Goal: Transaction & Acquisition: Purchase product/service

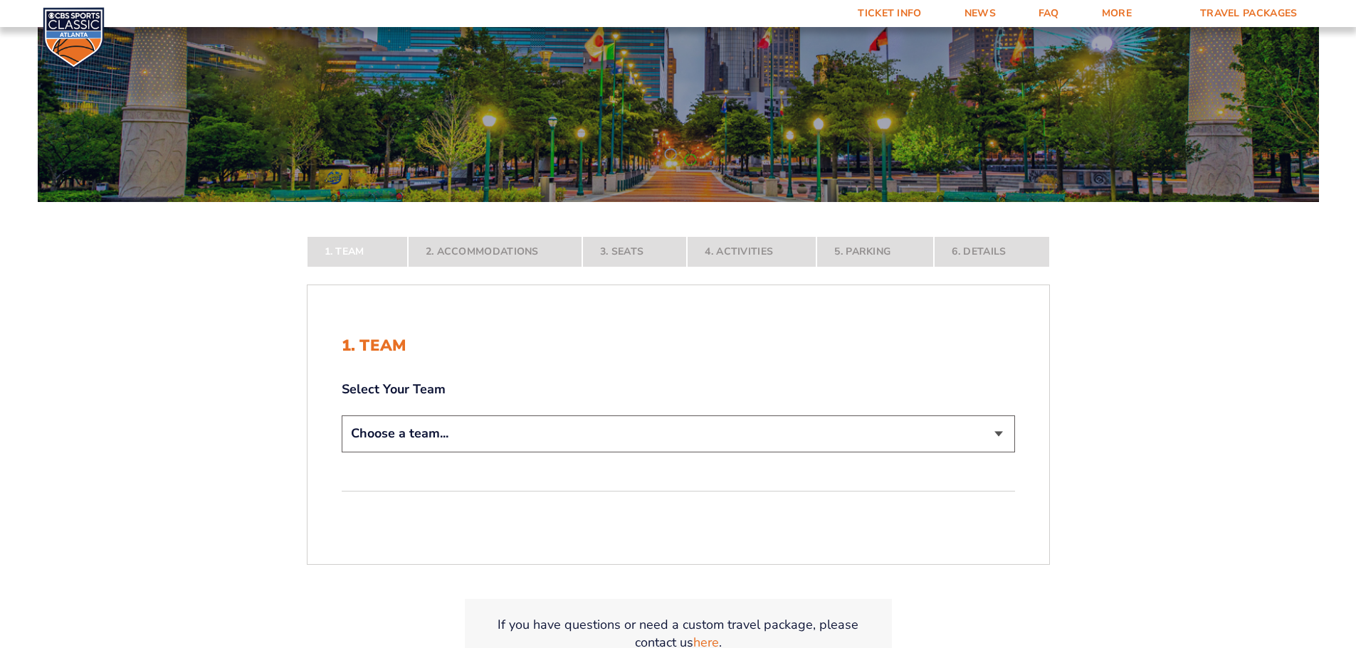
scroll to position [141, 0]
click at [431, 432] on select "Choose a team... [US_STATE] Wildcats [US_STATE] State Buckeyes [US_STATE] Tar H…" at bounding box center [678, 433] width 673 height 36
select select "12956"
click at [342, 451] on select "Choose a team... [US_STATE] Wildcats [US_STATE] State Buckeyes [US_STATE] Tar H…" at bounding box center [678, 433] width 673 height 36
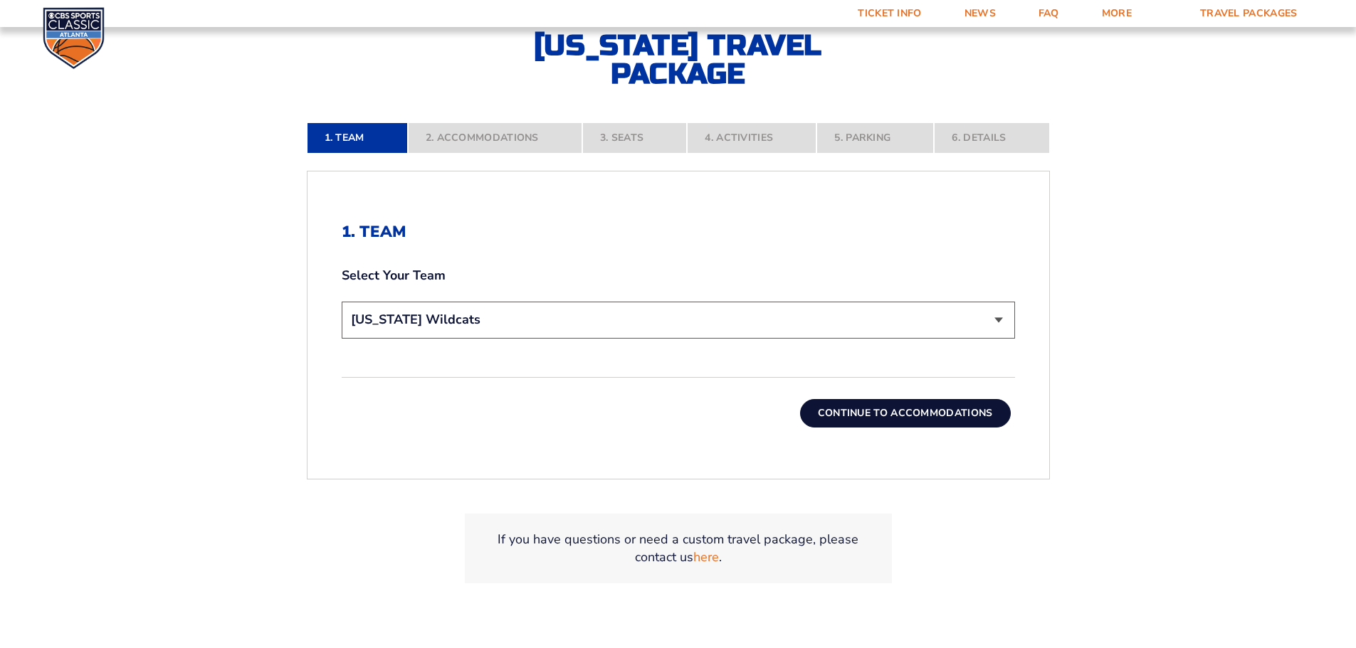
scroll to position [354, 0]
click at [894, 416] on button "Continue To Accommodations" at bounding box center [905, 412] width 211 height 28
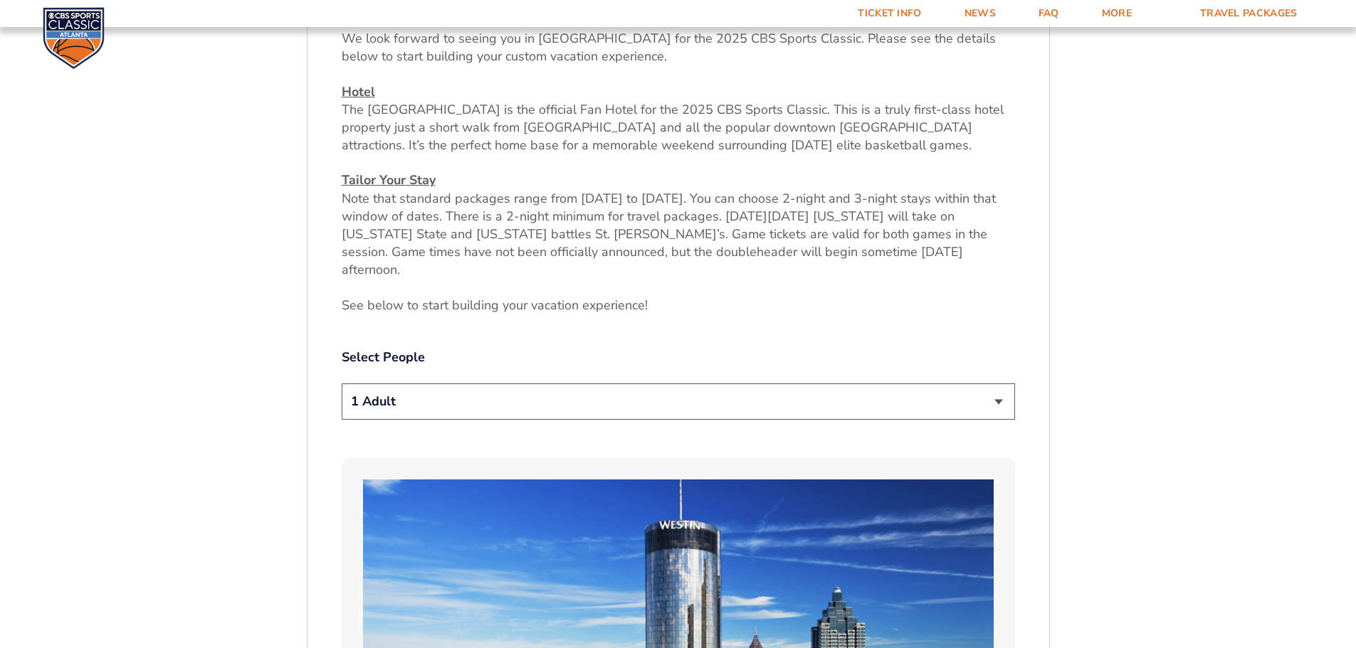
scroll to position [591, 0]
click at [414, 384] on select "1 Adult 2 Adults 3 Adults 4 Adults 2 Adults + 1 Child 2 Adults + 2 Children 2 A…" at bounding box center [678, 401] width 673 height 36
click at [404, 391] on select "1 Adult 2 Adults 3 Adults 4 Adults 2 Adults + 1 Child 2 Adults + 2 Children 2 A…" at bounding box center [678, 401] width 673 height 36
select select "3 Adults"
click at [342, 383] on select "1 Adult 2 Adults 3 Adults 4 Adults 2 Adults + 1 Child 2 Adults + 2 Children 2 A…" at bounding box center [678, 401] width 673 height 36
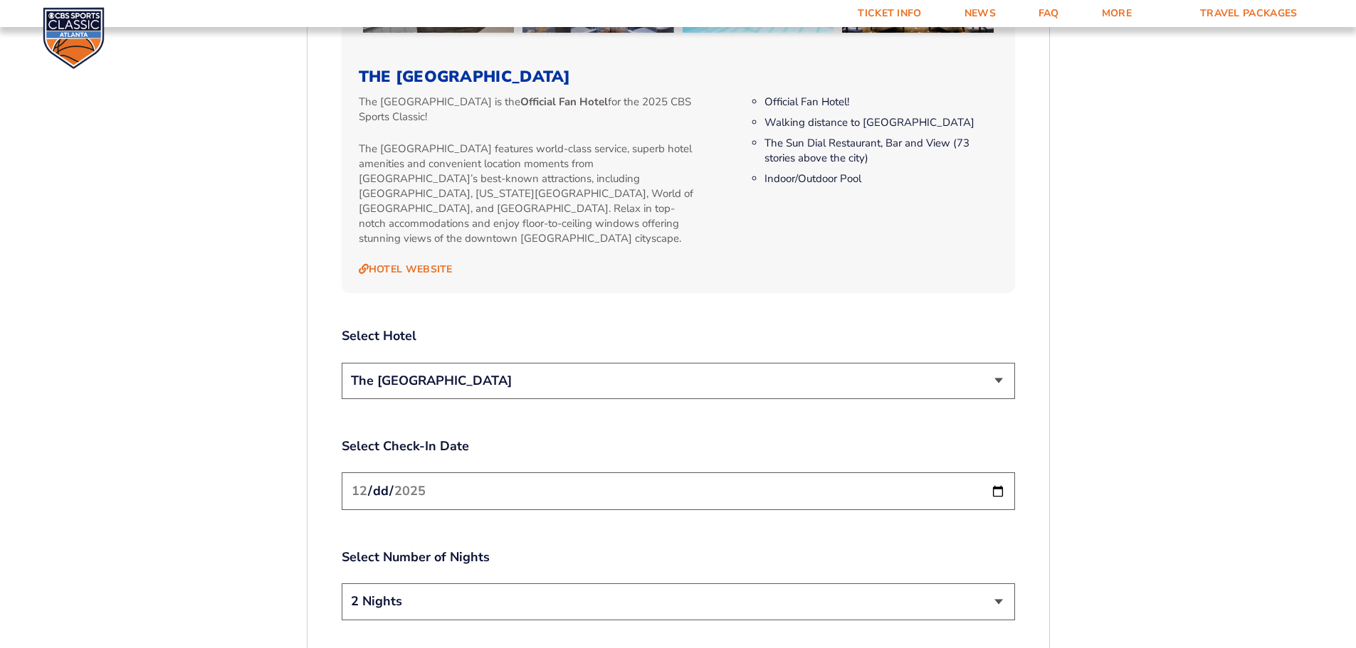
scroll to position [1516, 0]
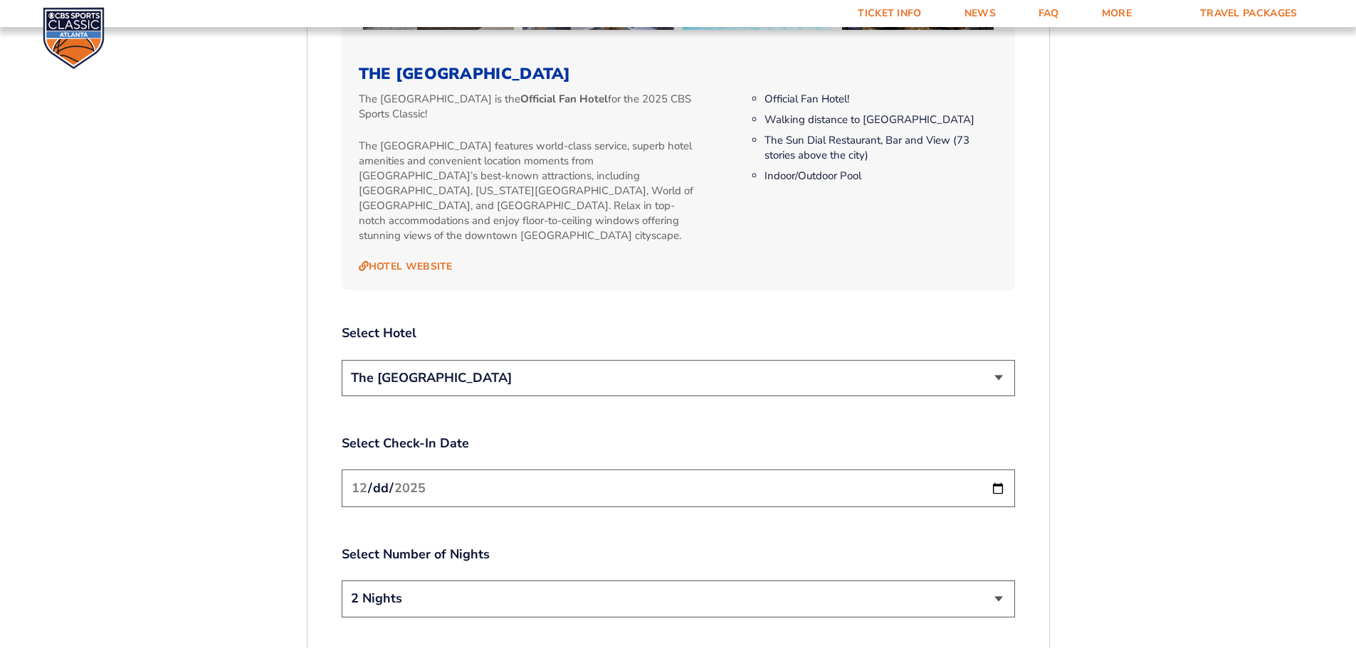
click at [482, 360] on select "The [GEOGRAPHIC_DATA]" at bounding box center [678, 378] width 673 height 36
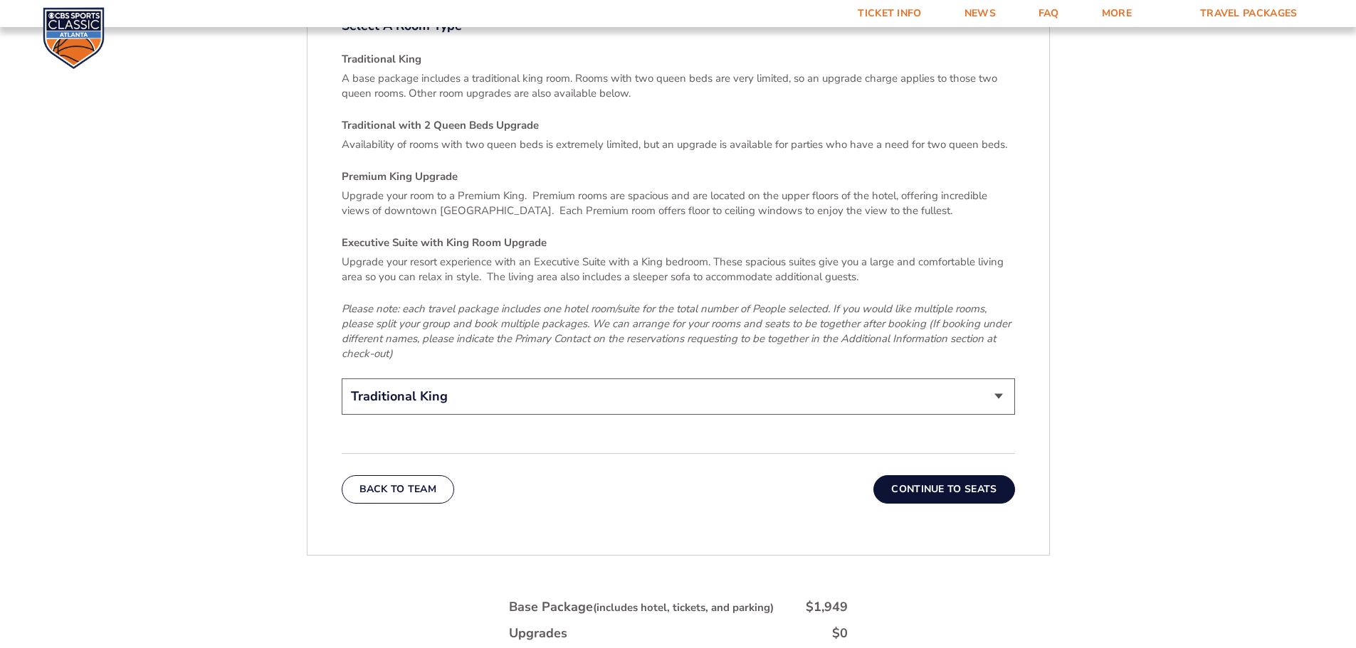
scroll to position [2156, 0]
click at [955, 474] on button "Continue To Seats" at bounding box center [943, 488] width 141 height 28
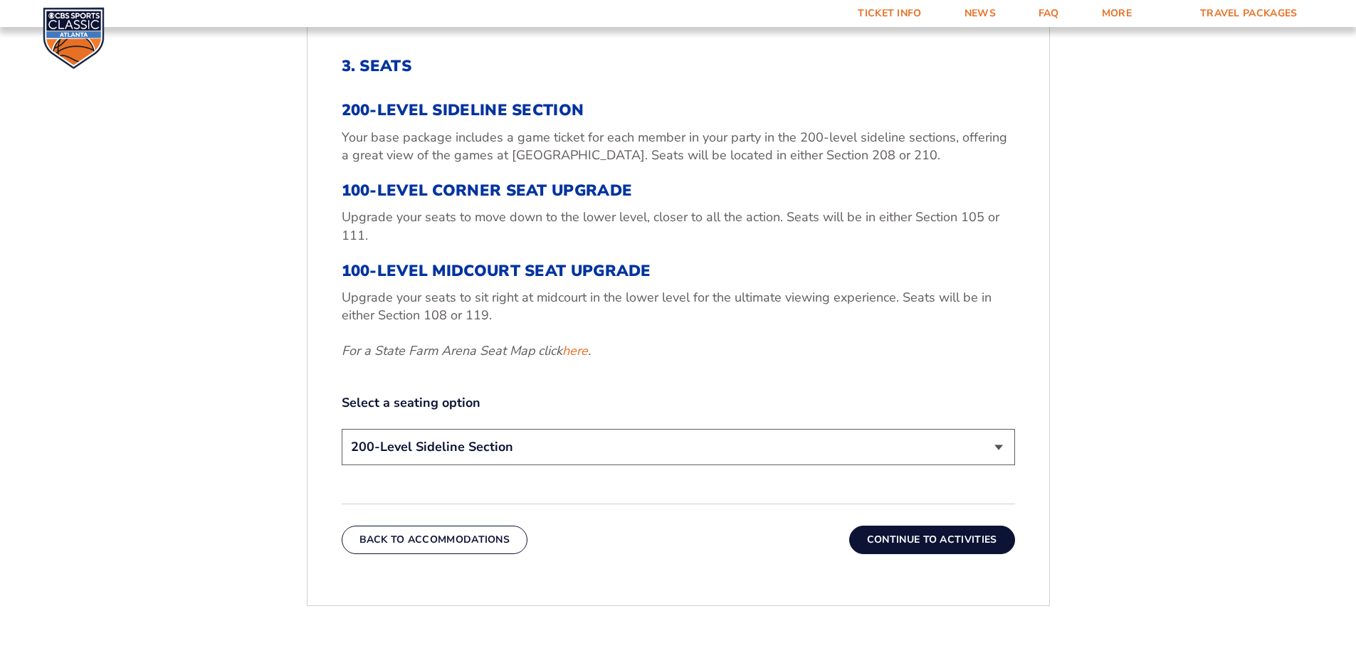
scroll to position [520, 0]
click at [455, 448] on select "200-Level Sideline Section 100-Level Corner Seat Upgrade (+$120 per person) 100…" at bounding box center [678, 446] width 673 height 36
select select "100-Level Corner Seat Upgrade"
click at [342, 428] on select "200-Level Sideline Section 100-Level Corner Seat Upgrade (+$120 per person) 100…" at bounding box center [678, 446] width 673 height 36
click at [939, 535] on button "Continue To Activities" at bounding box center [932, 539] width 166 height 28
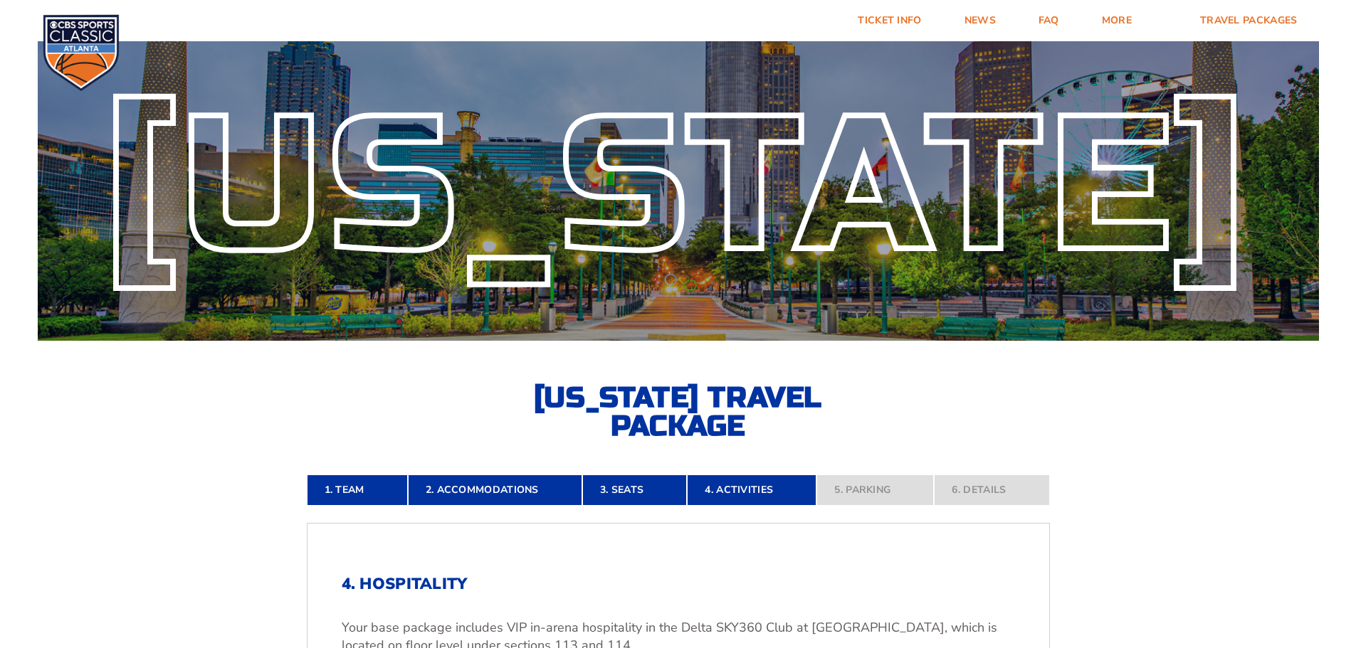
scroll to position [0, 0]
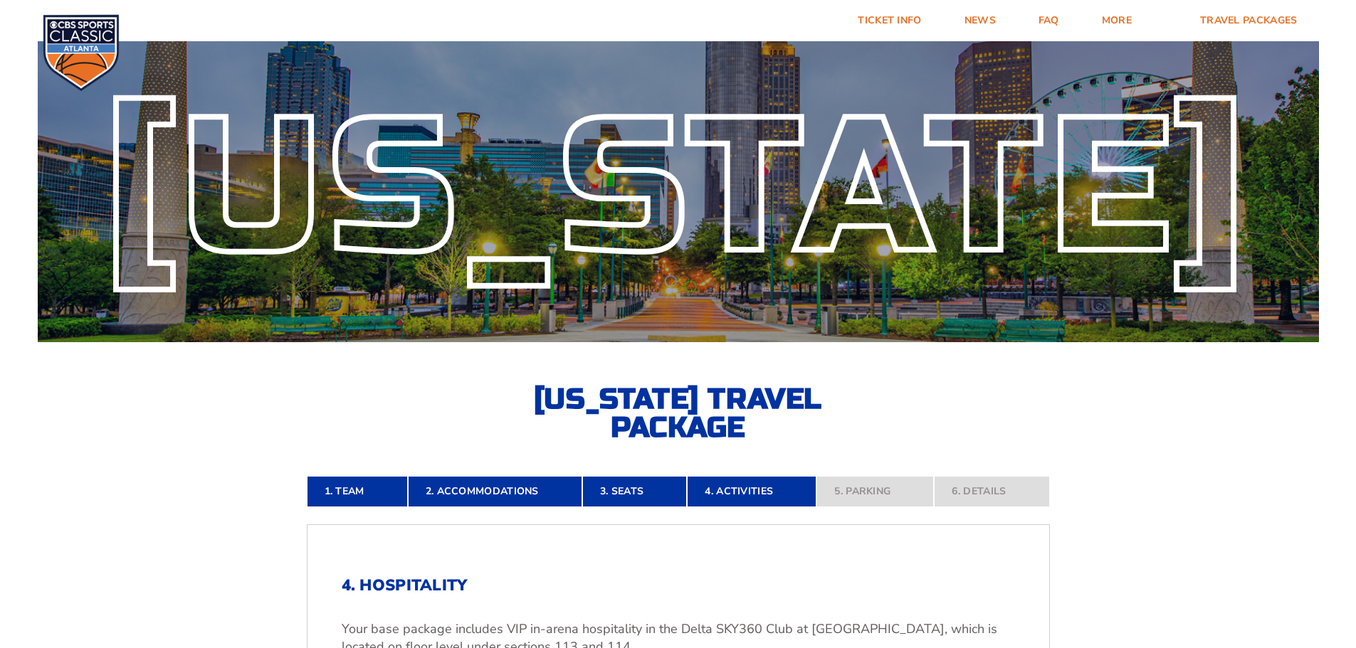
click at [88, 31] on img at bounding box center [81, 52] width 77 height 77
